Goal: Task Accomplishment & Management: Use online tool/utility

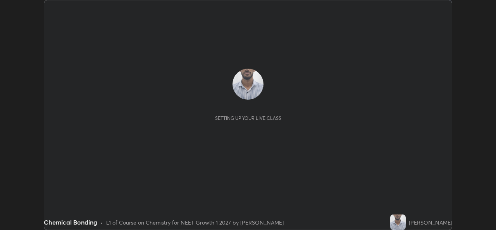
scroll to position [230, 496]
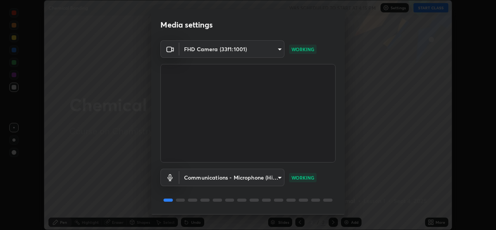
click at [275, 51] on body "Erase all Chemical Bonding WAS SCHEDULED TO START AT 4:15 PM Settings START CLA…" at bounding box center [248, 115] width 496 height 230
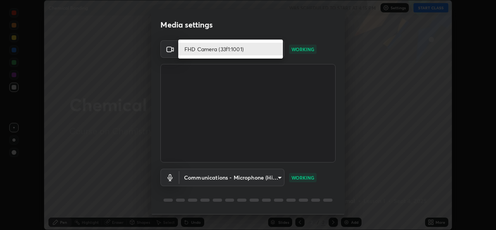
click at [260, 52] on li "FHD Camera (33f1:1001)" at bounding box center [230, 49] width 105 height 13
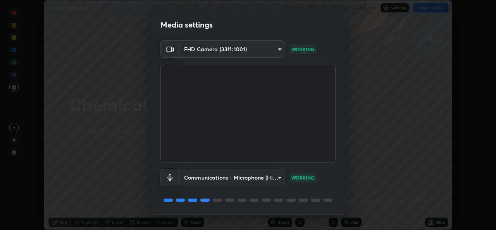
click at [269, 176] on body "Erase all Chemical Bonding WAS SCHEDULED TO START AT 4:15 PM Settings START CLA…" at bounding box center [248, 115] width 496 height 230
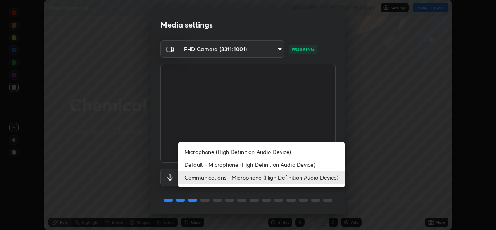
click at [259, 152] on li "Microphone (High Definition Audio Device)" at bounding box center [261, 151] width 167 height 13
type input "7136e6b8cad32a7a22ec0683b9a6f50e45b5658486e6161c6e2cd93115950f59"
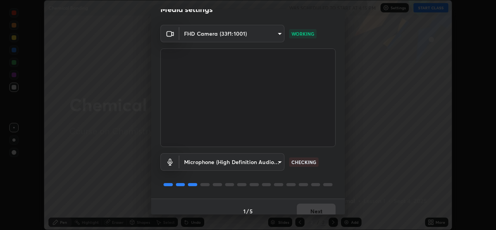
scroll to position [24, 0]
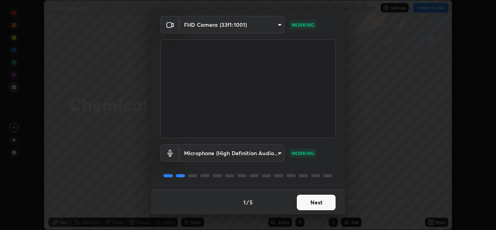
click at [314, 202] on button "Next" at bounding box center [316, 203] width 39 height 16
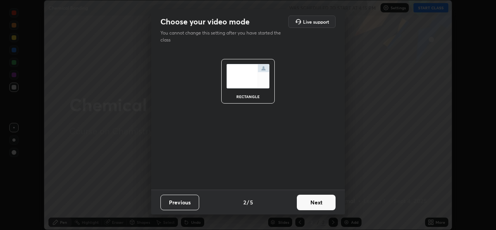
scroll to position [0, 0]
click at [315, 202] on button "Next" at bounding box center [316, 203] width 39 height 16
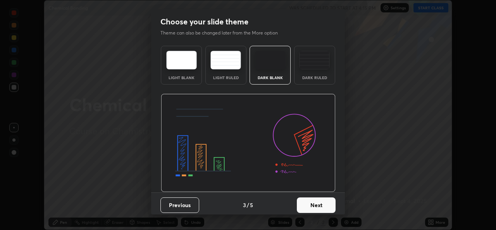
click at [319, 205] on button "Next" at bounding box center [316, 205] width 39 height 16
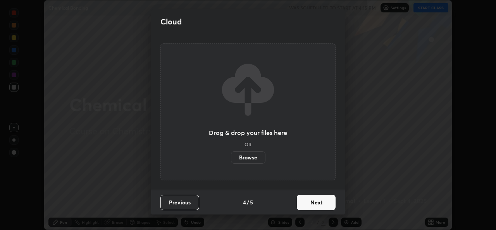
click at [321, 202] on button "Next" at bounding box center [316, 203] width 39 height 16
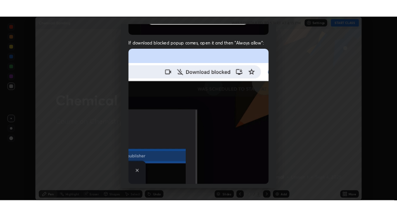
scroll to position [183, 0]
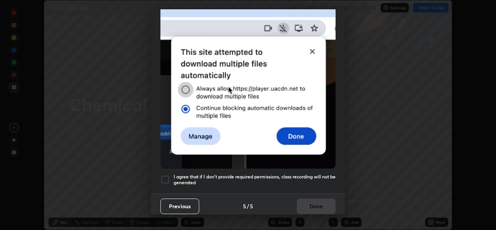
click at [184, 174] on h5 "I agree that if I don't provide required permissions, class recording will not …" at bounding box center [255, 180] width 162 height 12
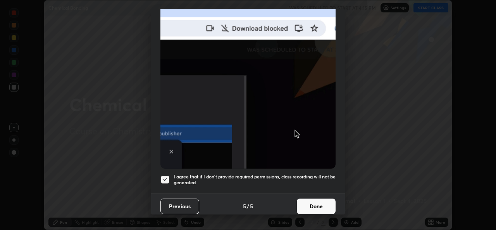
click at [307, 203] on button "Done" at bounding box center [316, 206] width 39 height 16
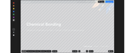
scroll to position [38531, 38265]
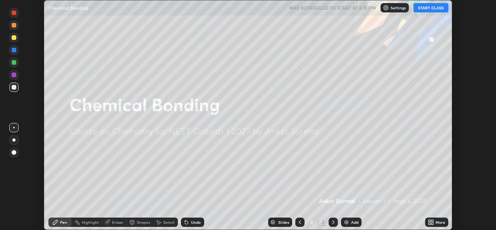
click at [349, 221] on img at bounding box center [346, 222] width 6 height 6
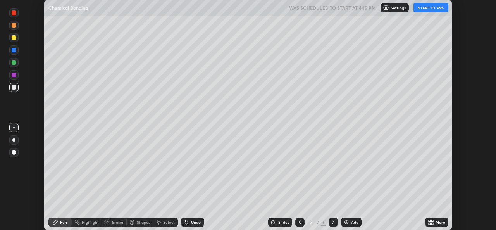
click at [299, 222] on icon at bounding box center [300, 222] width 6 height 6
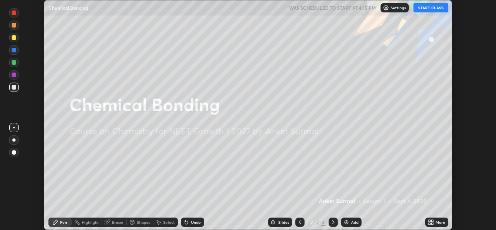
click at [430, 8] on button "START CLASS" at bounding box center [431, 7] width 35 height 9
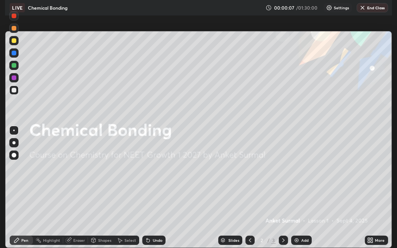
scroll to position [248, 397]
